Goal: Contribute content

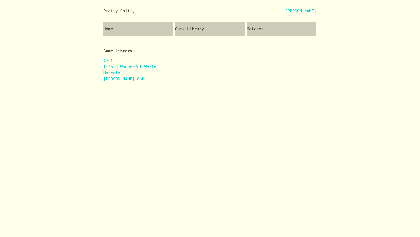
click at [152, 69] on link "It's a Wonderful World" at bounding box center [130, 67] width 53 height 5
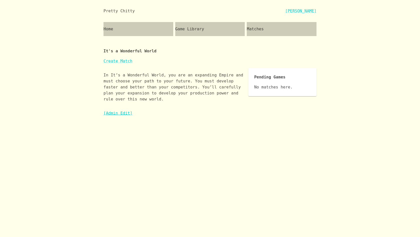
click at [124, 112] on link "[Admin Edit]" at bounding box center [118, 113] width 29 height 5
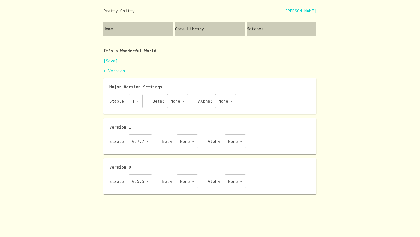
click at [120, 71] on link "+ Version" at bounding box center [115, 71] width 22 height 5
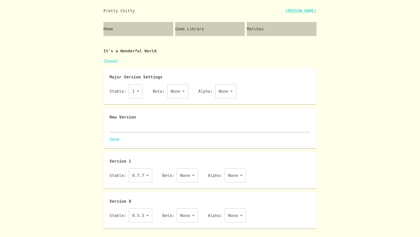
click at [138, 127] on textarea at bounding box center [210, 128] width 201 height 6
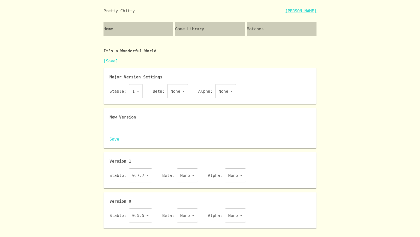
paste textarea "{ "id": "iaww", "name": "It's a Wonderful World", "major": 1, "description": "I…"
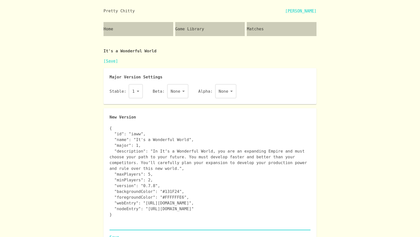
scroll to position [18, 0]
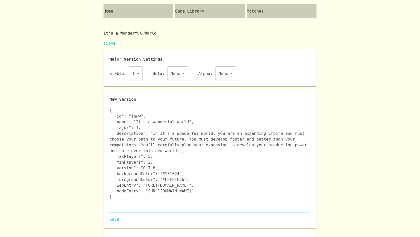
type textarea "{ "id": "iaww", "name": "It's a Wonderful World", "major": 1, "description": "I…"
click at [112, 219] on link "Save" at bounding box center [210, 219] width 201 height 6
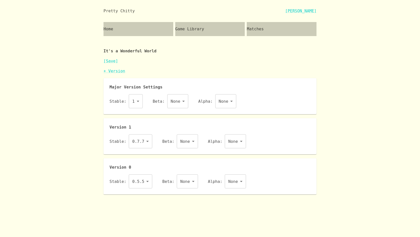
scroll to position [0, 0]
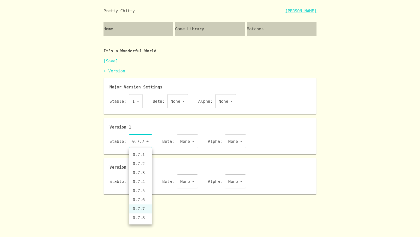
click at [144, 146] on body "Pretty Chitty [PERSON_NAME] Home Game Library Matches It's a Wonderful World [S…" at bounding box center [210, 97] width 420 height 194
click at [141, 218] on li "0.7.8" at bounding box center [141, 217] width 24 height 9
type input "0.7.8"
click at [111, 60] on link "[Save]" at bounding box center [111, 61] width 15 height 5
